Goal: Information Seeking & Learning: Learn about a topic

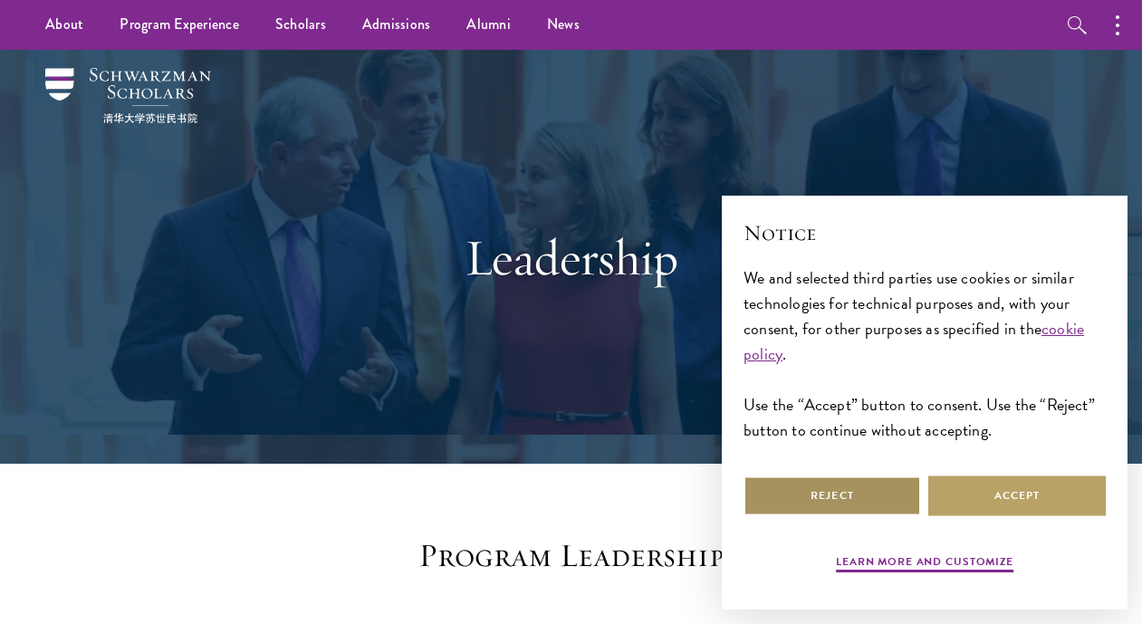
click at [850, 490] on button "Reject" at bounding box center [831, 495] width 177 height 41
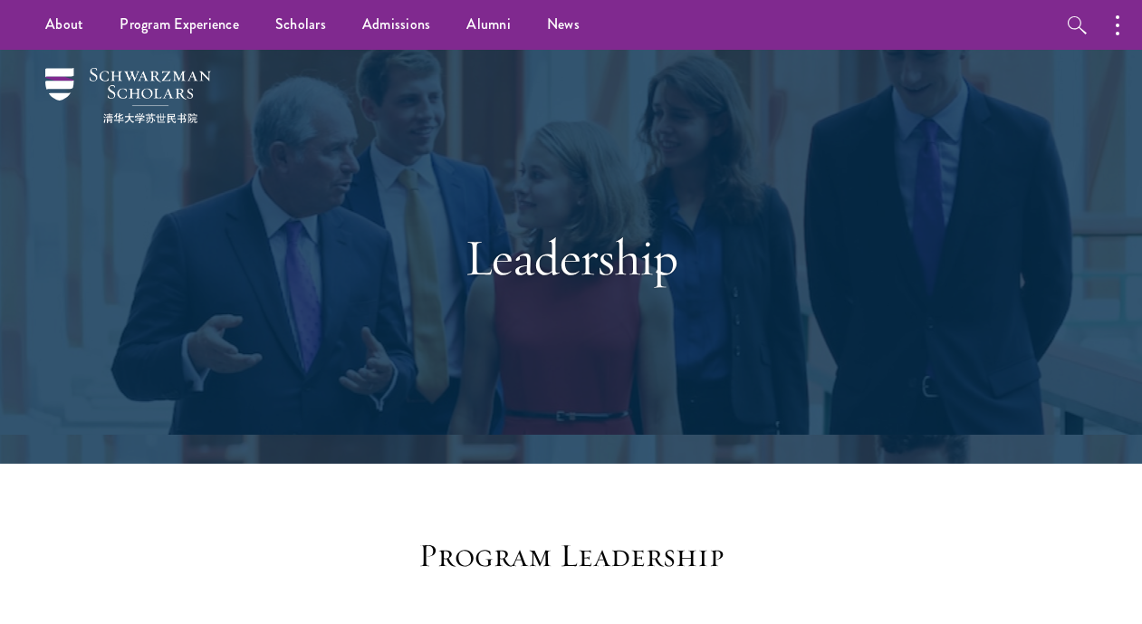
scroll to position [543, 0]
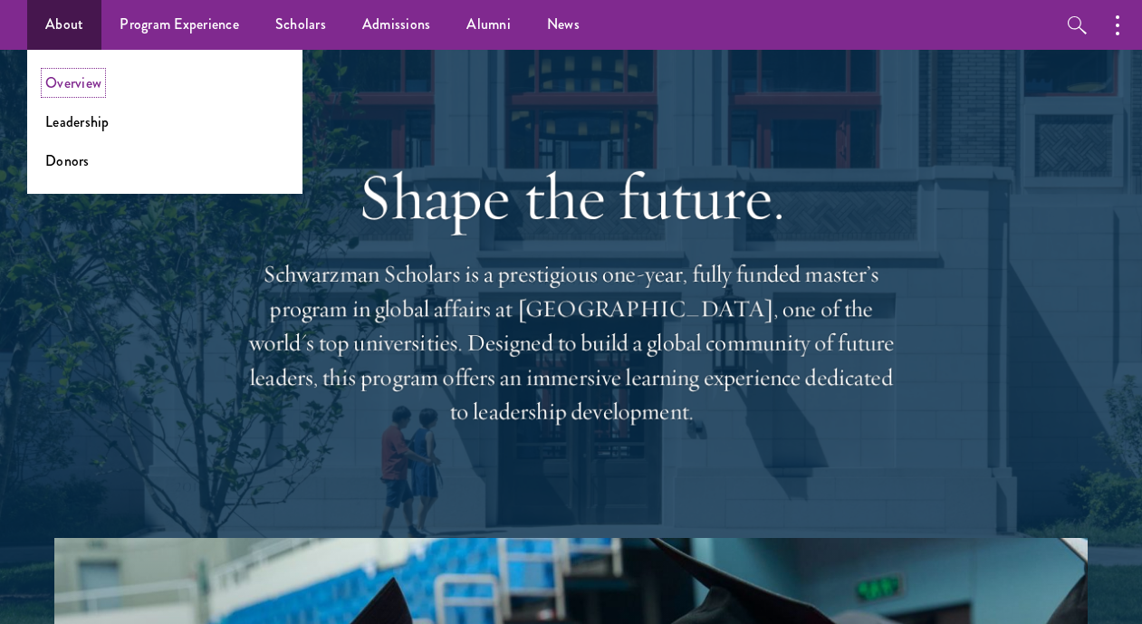
click at [74, 81] on link "Overview" at bounding box center [73, 82] width 56 height 21
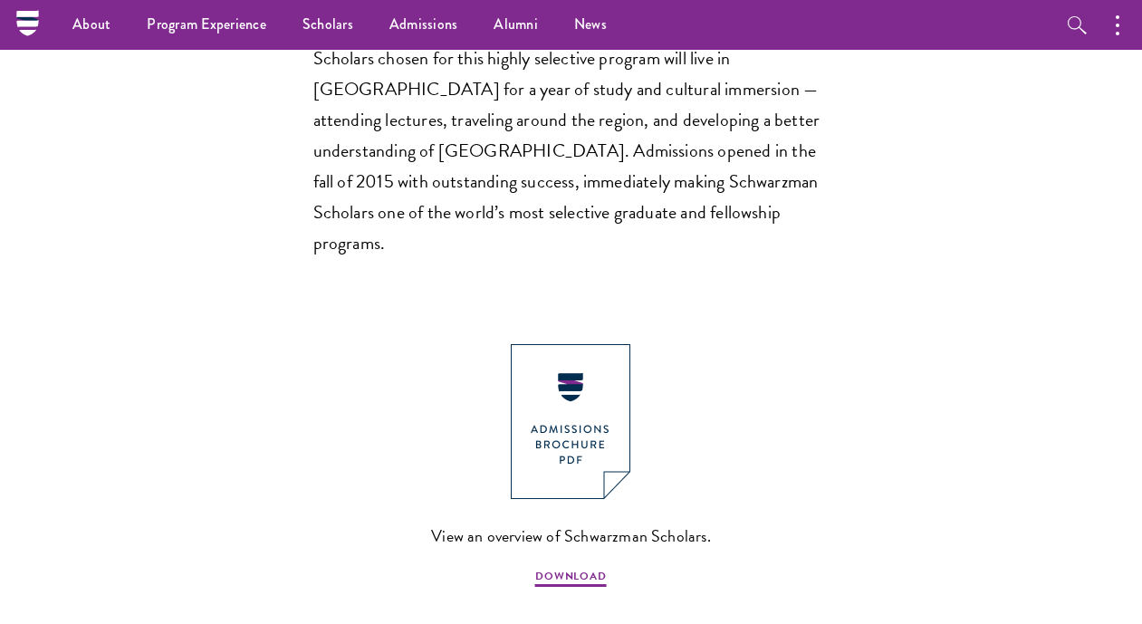
scroll to position [1449, 0]
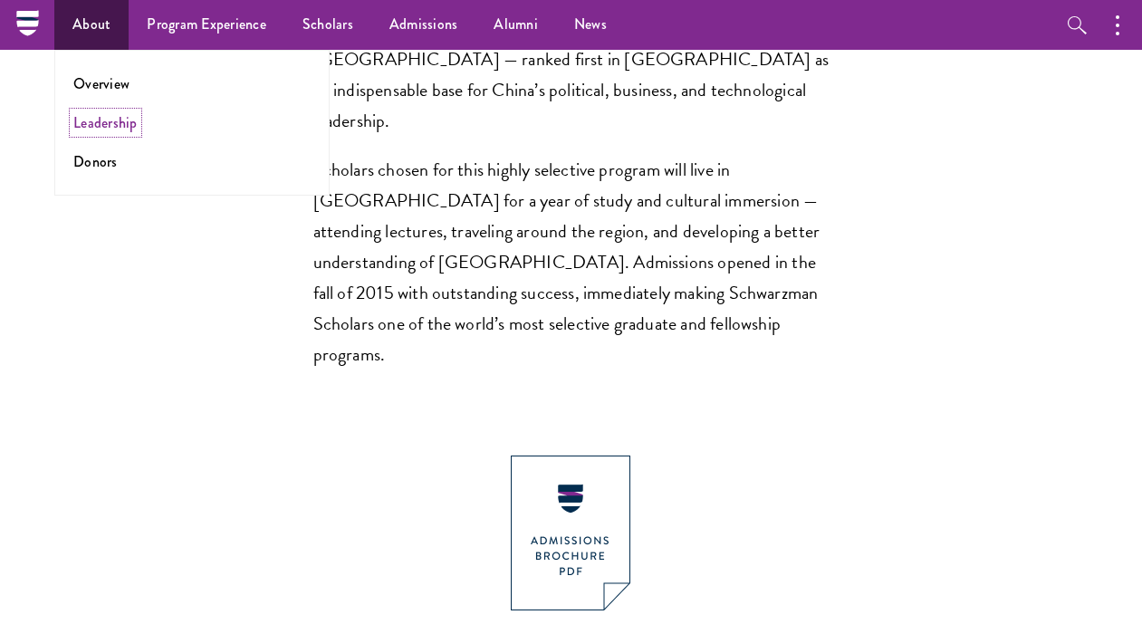
click at [102, 121] on link "Leadership" at bounding box center [105, 122] width 64 height 21
